Goal: Information Seeking & Learning: Learn about a topic

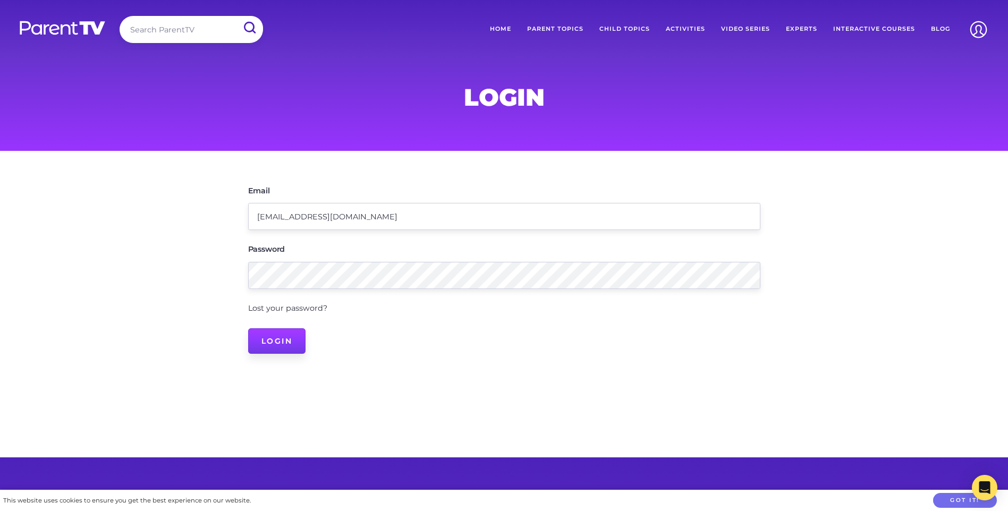
click at [274, 343] on input "Login" at bounding box center [277, 340] width 58 height 25
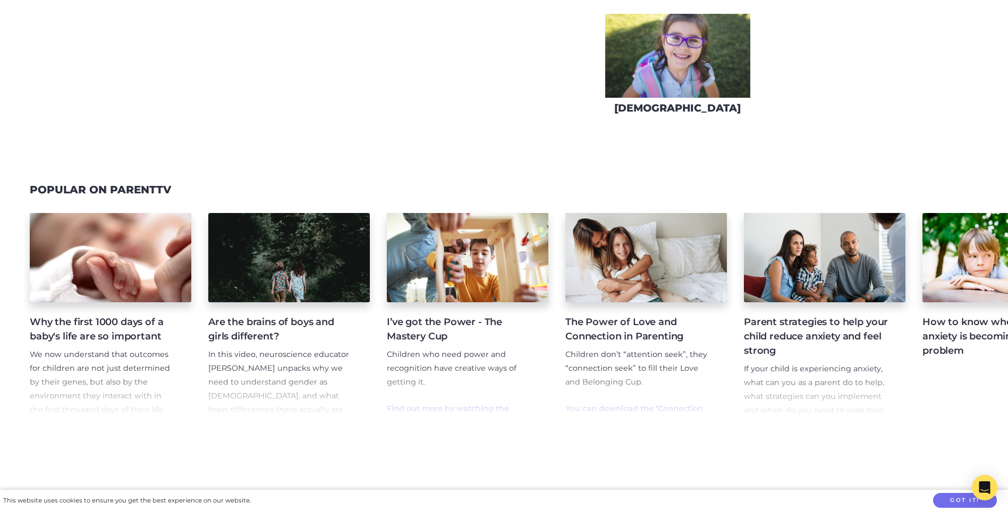
drag, startPoint x: 477, startPoint y: 437, endPoint x: 949, endPoint y: 432, distance: 471.7
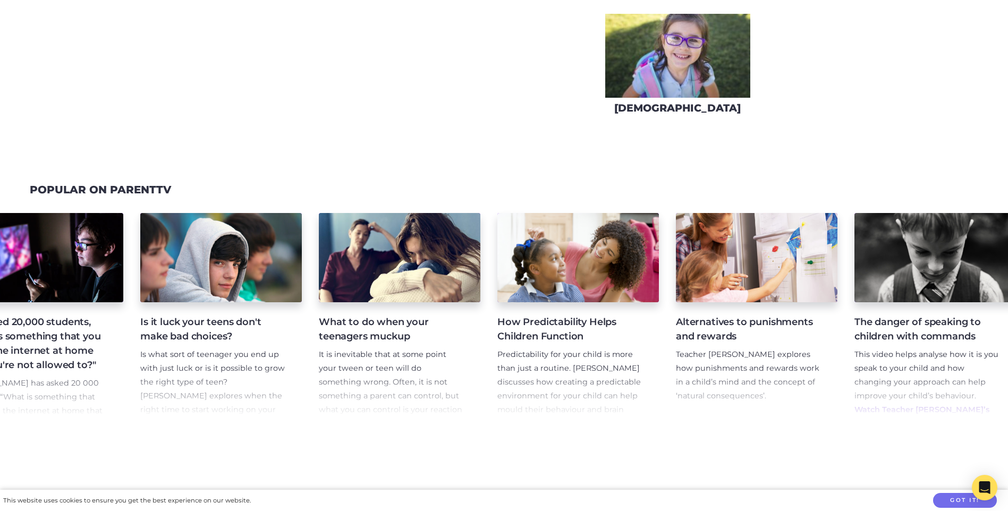
scroll to position [0, 2580]
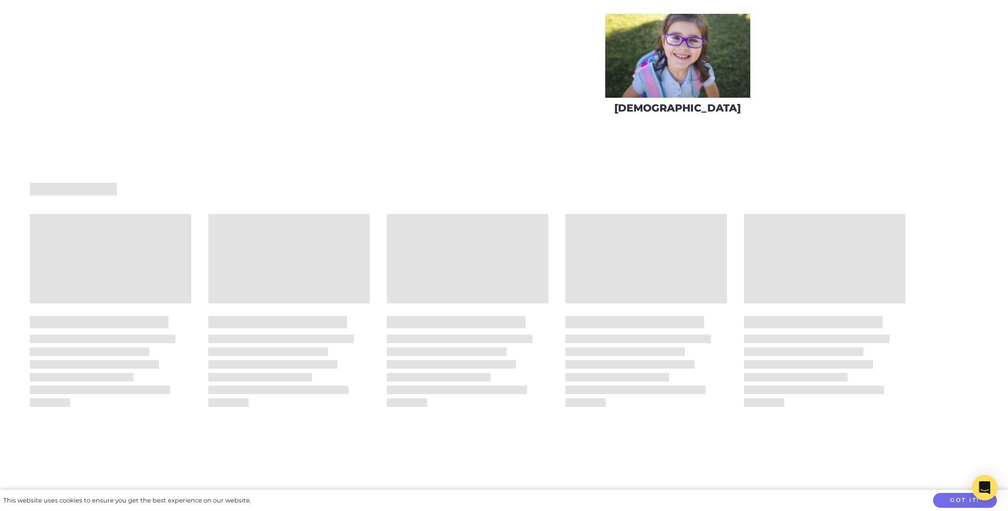
drag, startPoint x: 718, startPoint y: 438, endPoint x: 826, endPoint y: 447, distance: 108.2
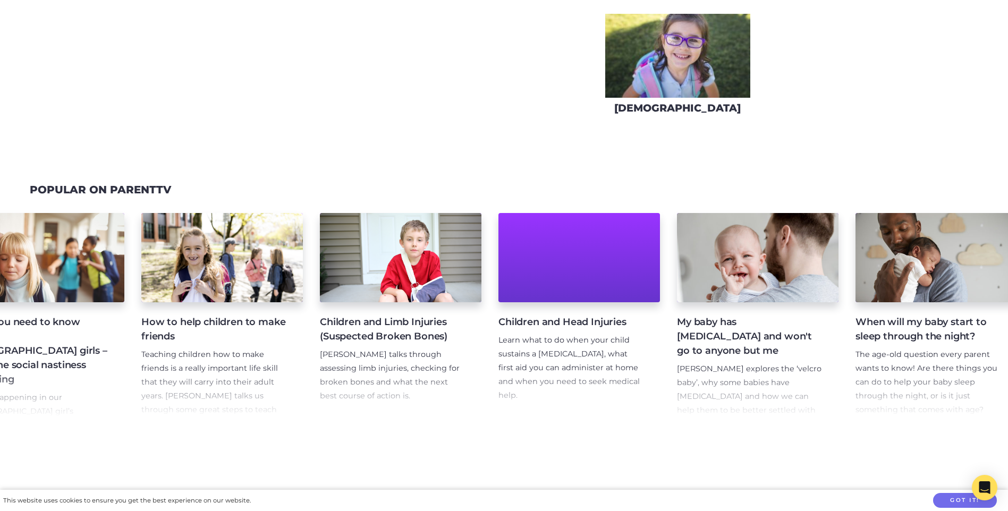
scroll to position [0, 1686]
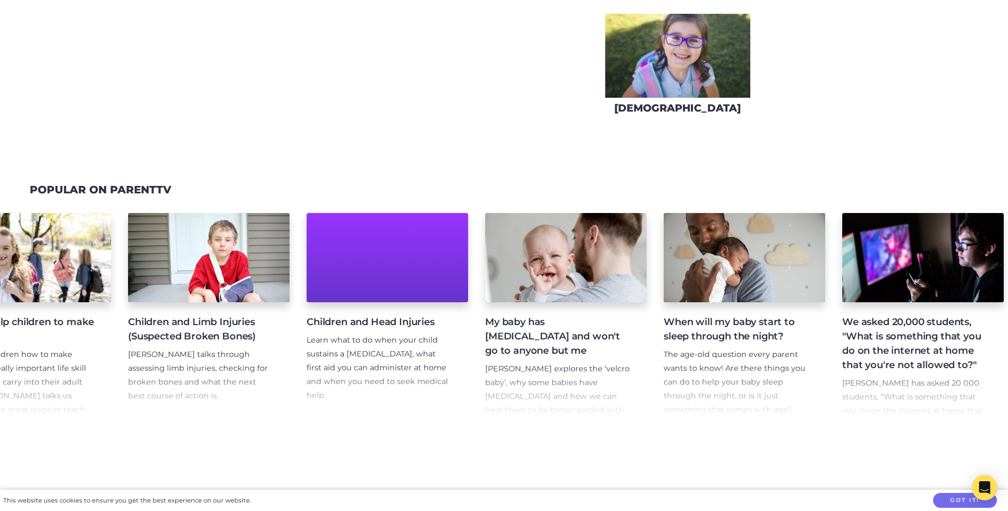
drag, startPoint x: 616, startPoint y: 442, endPoint x: 626, endPoint y: 438, distance: 10.8
click at [626, 434] on div "Why the first 1000 days of a baby's life are so important We now understand tha…" at bounding box center [504, 317] width 1008 height 234
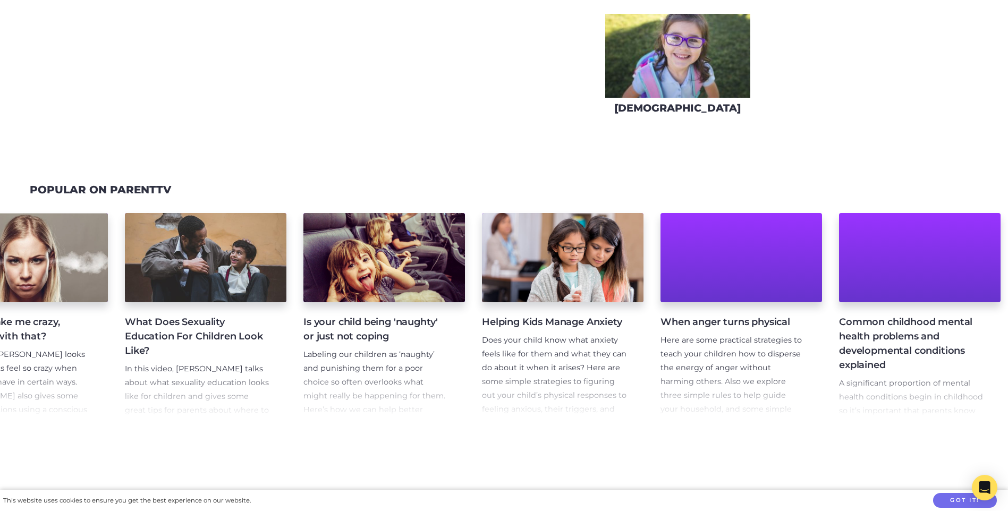
scroll to position [0, 4330]
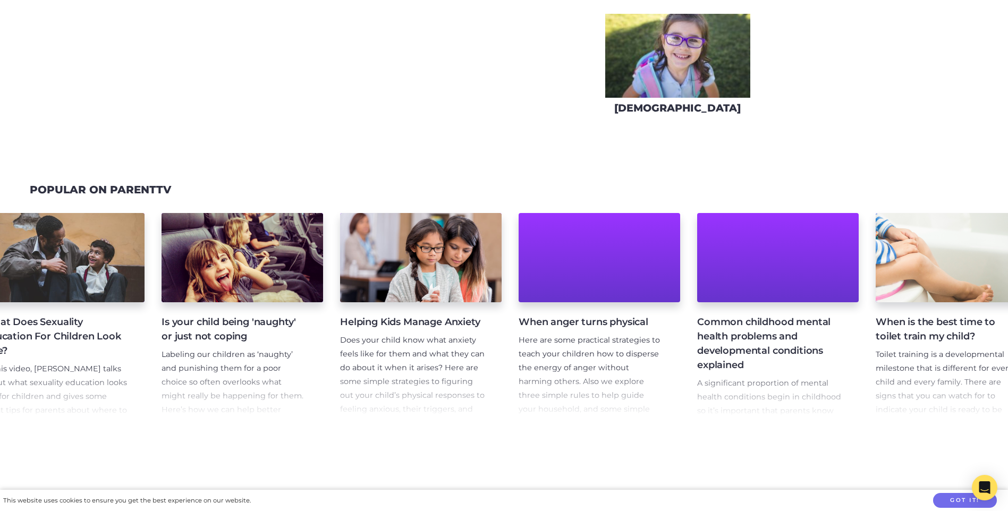
click at [949, 328] on h4 "When is the best time to toilet train my child?" at bounding box center [947, 329] width 144 height 29
